Goal: Use online tool/utility: Utilize a website feature to perform a specific function

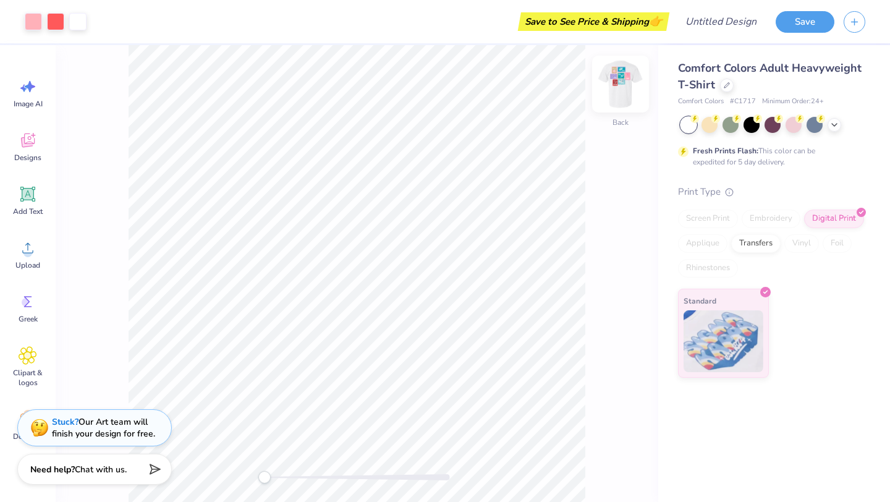
click at [629, 72] on img at bounding box center [620, 83] width 49 height 49
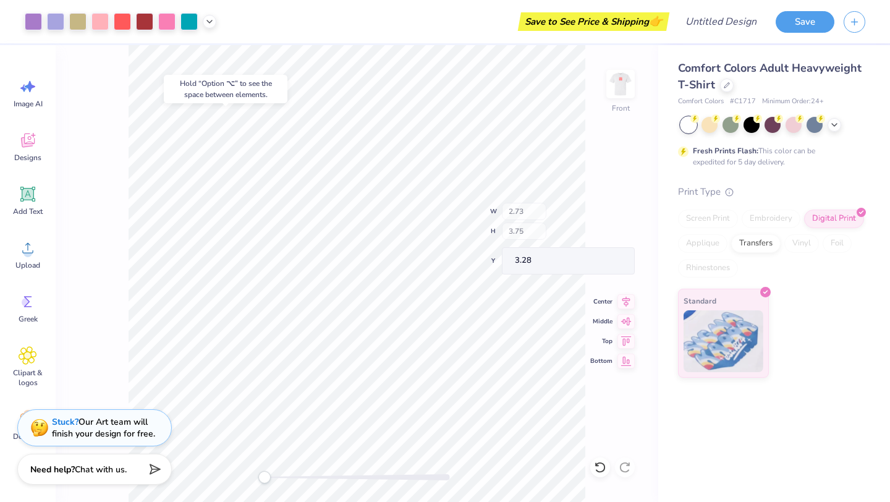
type input "4.33"
type input "3.17"
type input "10.89"
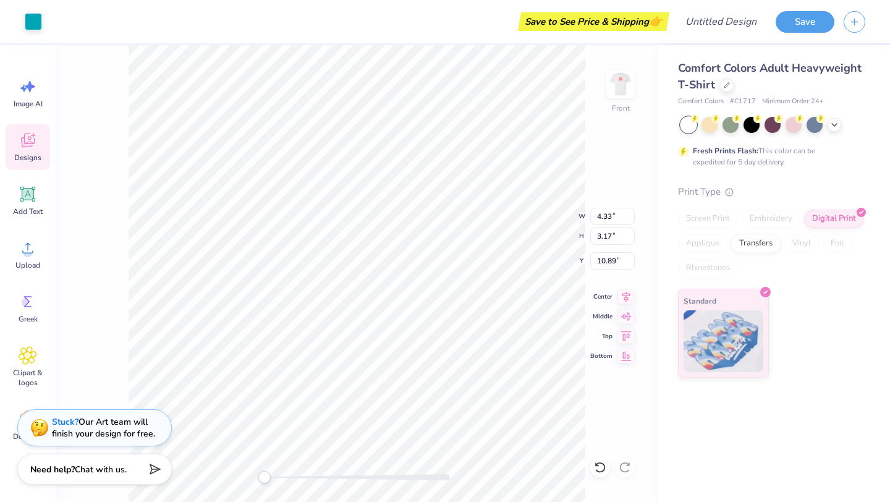
click at [40, 139] on div "Designs" at bounding box center [28, 147] width 44 height 46
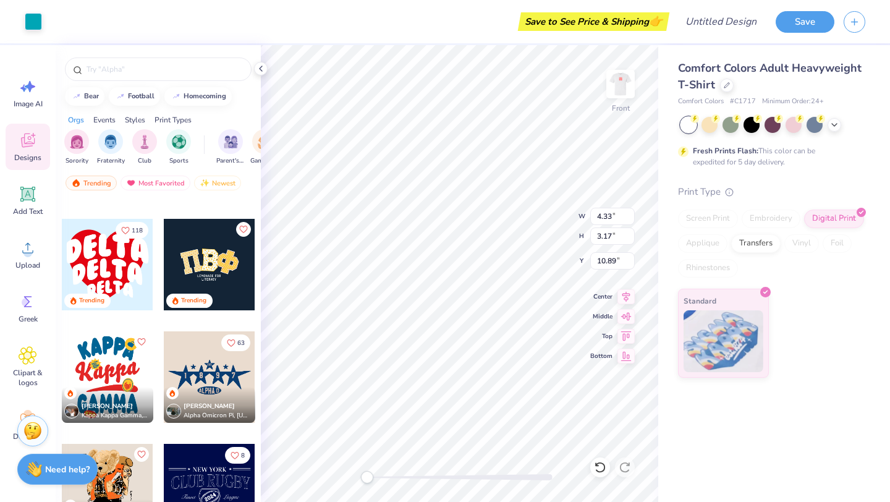
scroll to position [2824, 0]
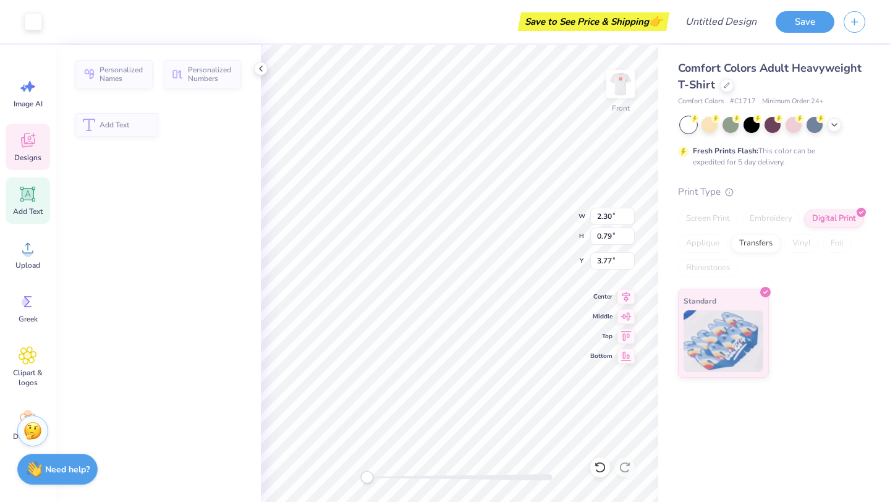
type input "2.30"
type input "0.79"
type input "3.77"
